Goal: Transaction & Acquisition: Book appointment/travel/reservation

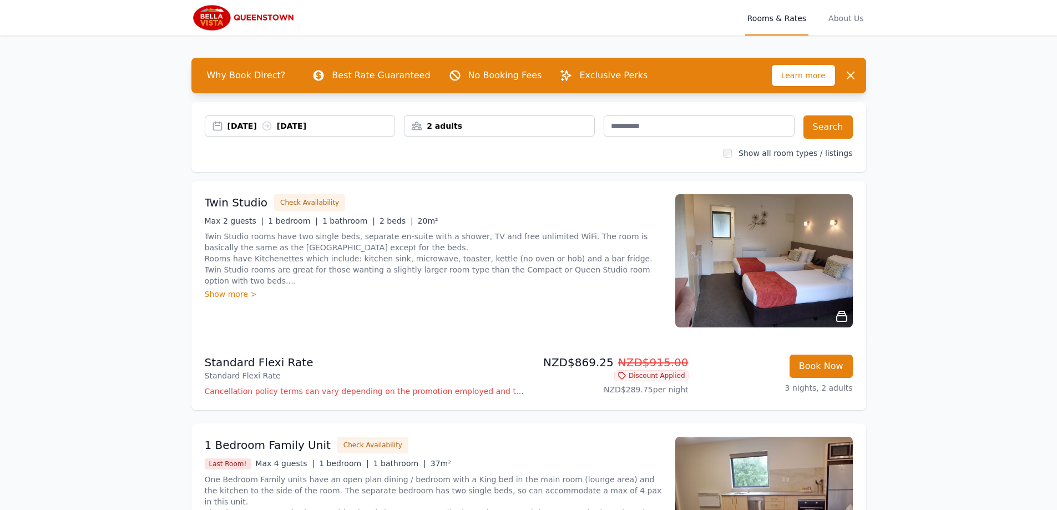
click at [454, 128] on div "2 adults" at bounding box center [499, 125] width 190 height 11
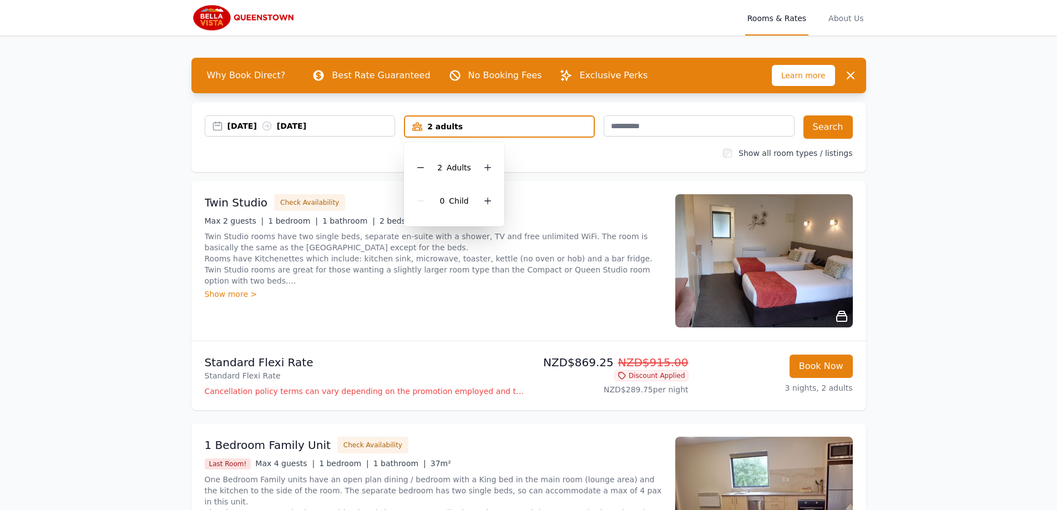
click at [429, 164] on div "2 Adult s" at bounding box center [454, 167] width 83 height 33
click at [425, 166] on icon at bounding box center [420, 167] width 9 height 9
click at [811, 131] on button "Search" at bounding box center [827, 126] width 49 height 23
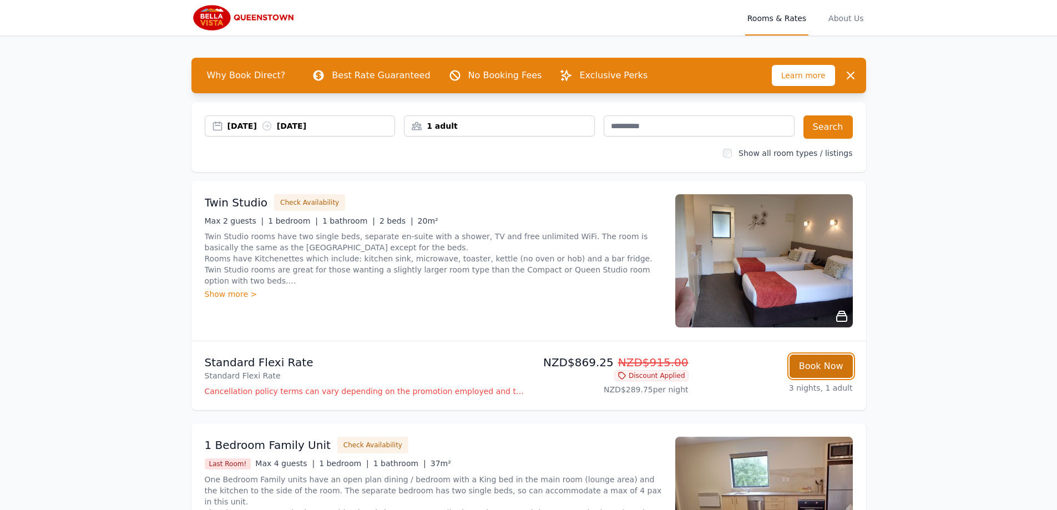
click at [810, 364] on button "Book Now" at bounding box center [820, 365] width 63 height 23
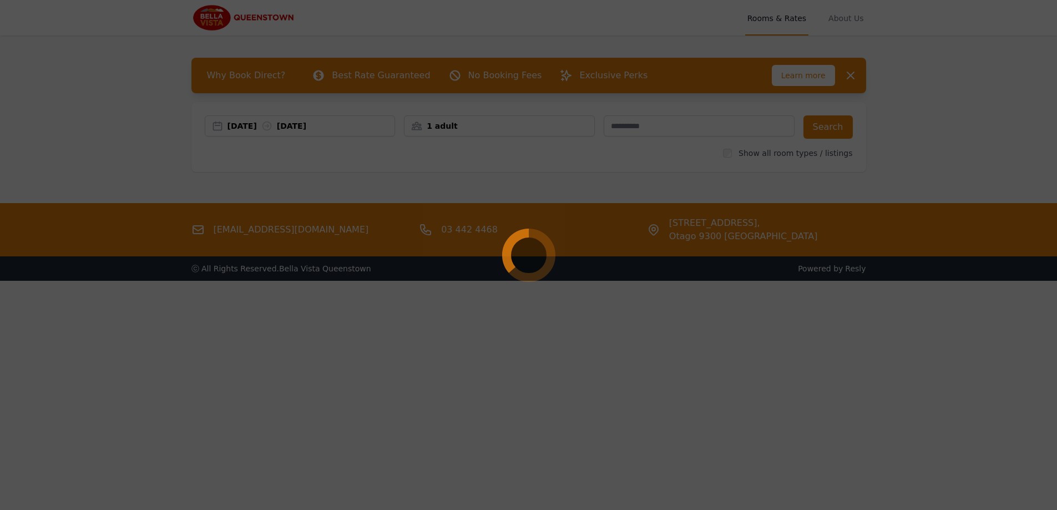
select select "**"
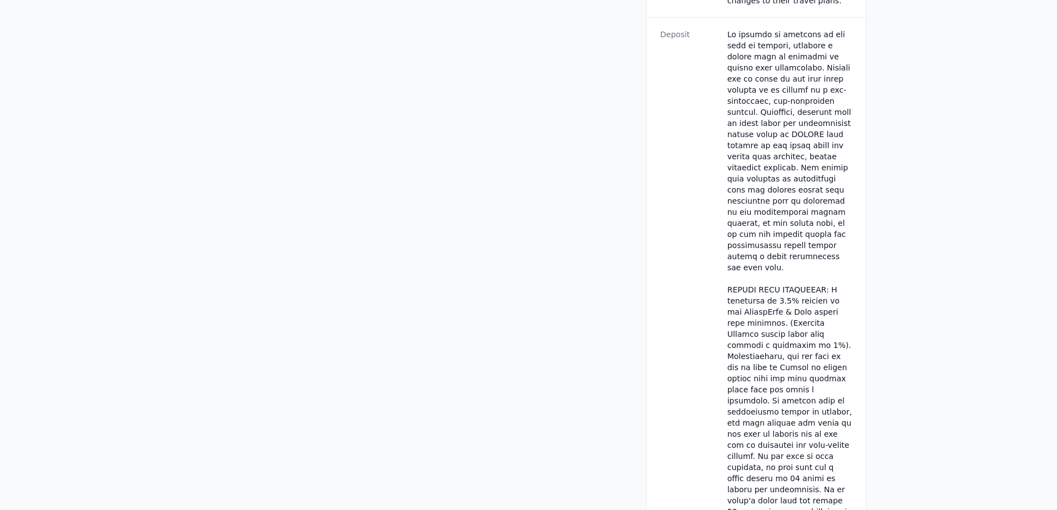
scroll to position [1054, 0]
